Goal: Register for event/course

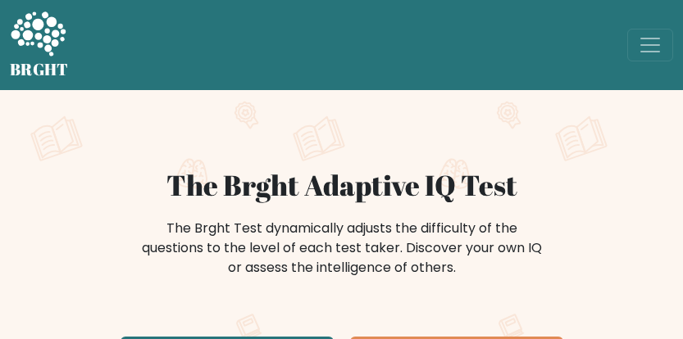
scroll to position [137, 0]
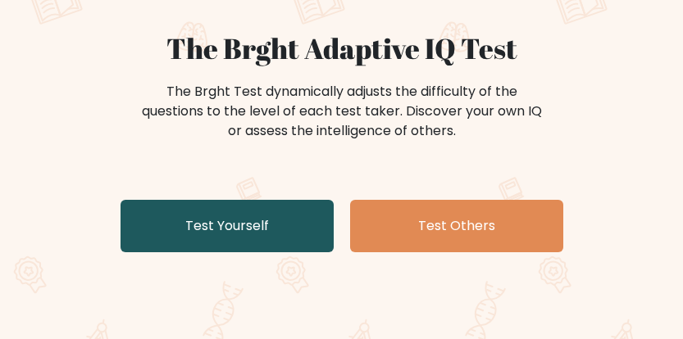
click at [279, 219] on link "Test Yourself" at bounding box center [226, 226] width 213 height 52
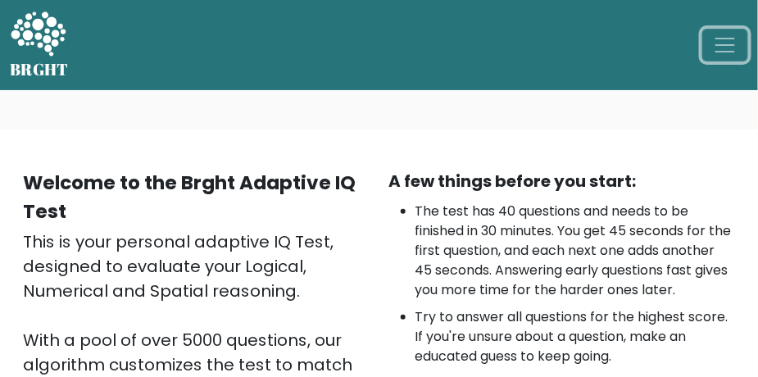
click at [682, 43] on span "Toggle navigation" at bounding box center [725, 45] width 25 height 25
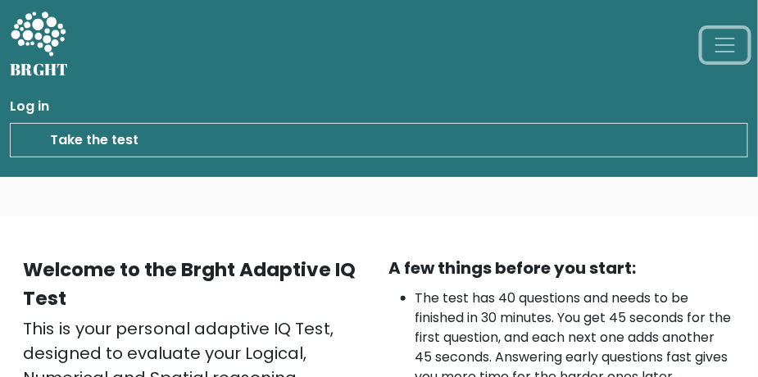
click at [682, 46] on span "Toggle navigation" at bounding box center [725, 45] width 25 height 25
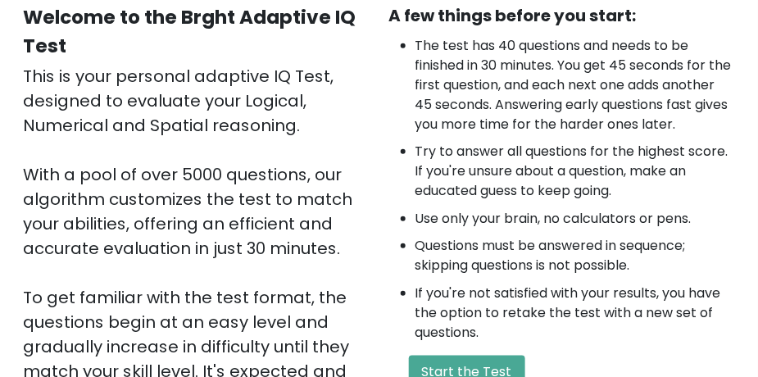
scroll to position [317, 0]
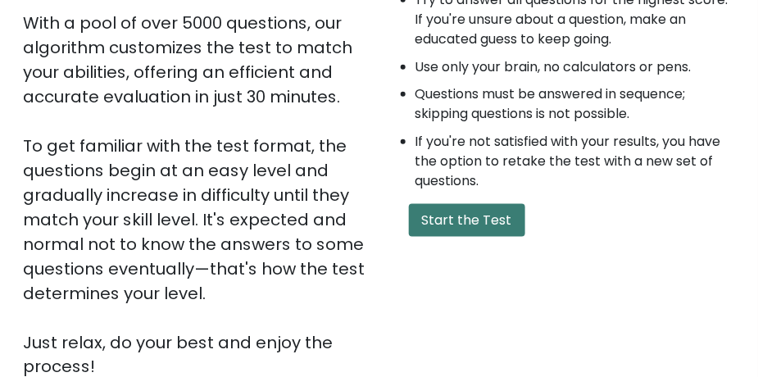
click at [471, 234] on button "Start the Test" at bounding box center [467, 220] width 116 height 33
